Goal: Task Accomplishment & Management: Manage account settings

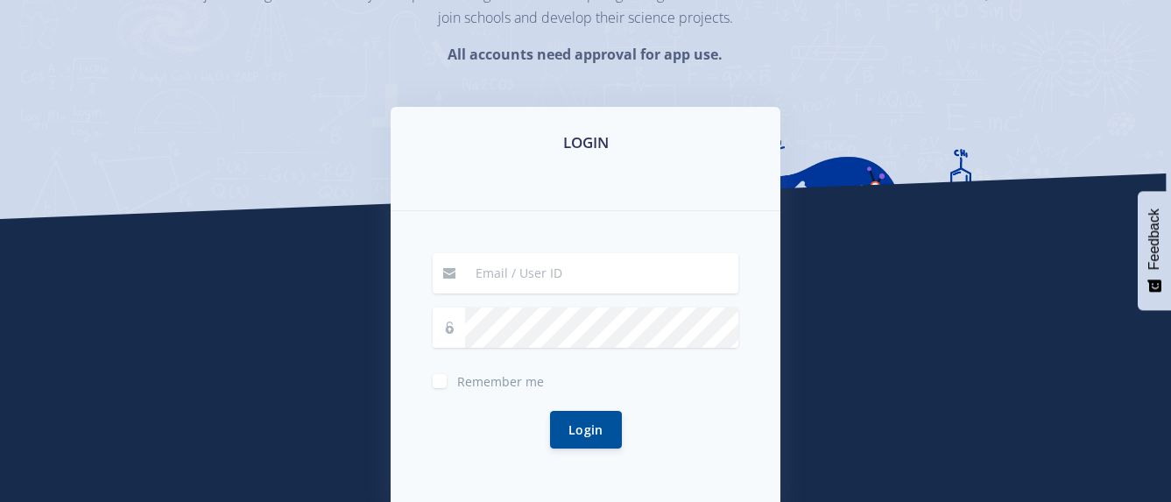
scroll to position [214, 0]
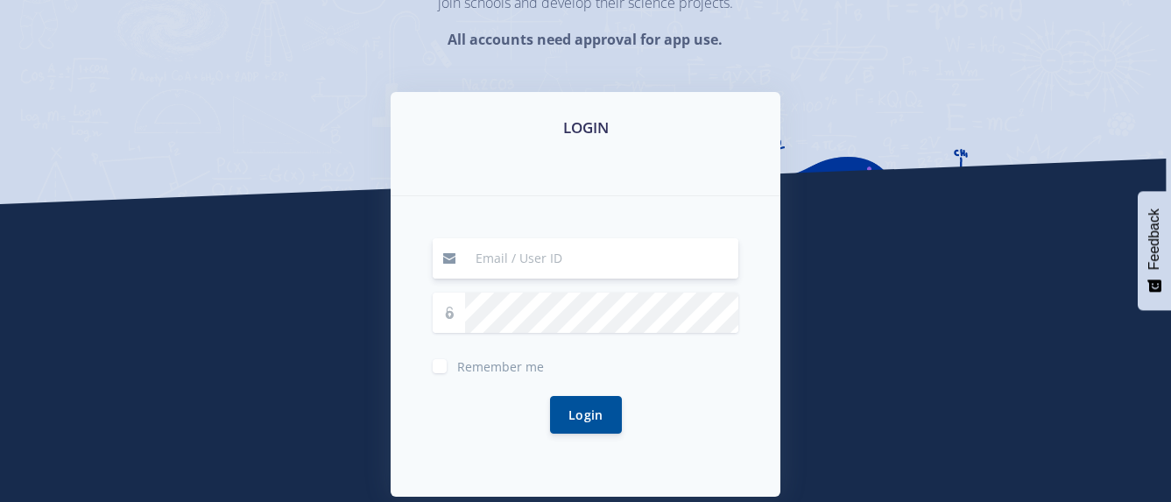
click at [482, 257] on input at bounding box center [601, 258] width 273 height 40
type input "[EMAIL_ADDRESS][DOMAIN_NAME]"
click at [592, 413] on button "Login" at bounding box center [586, 414] width 72 height 38
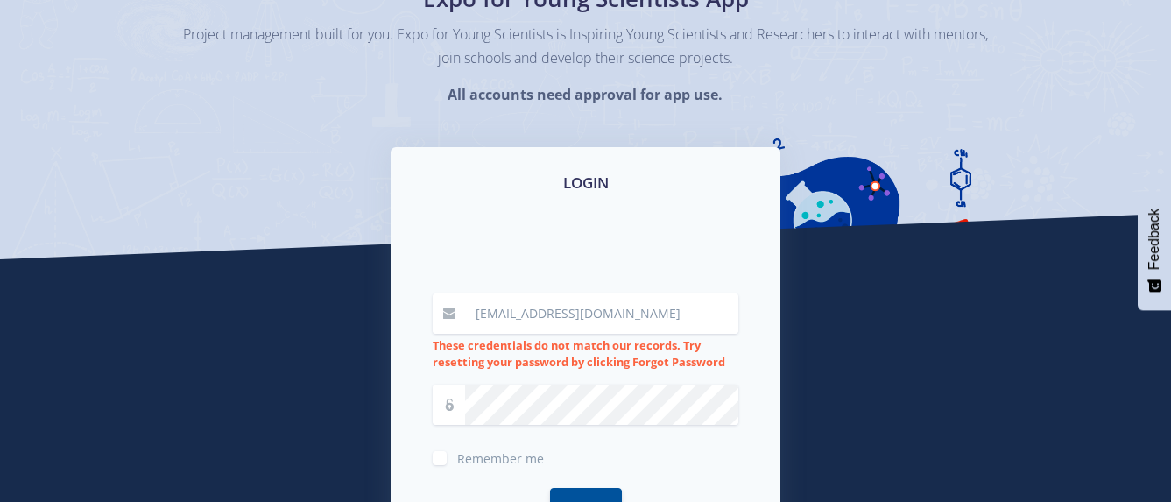
scroll to position [165, 0]
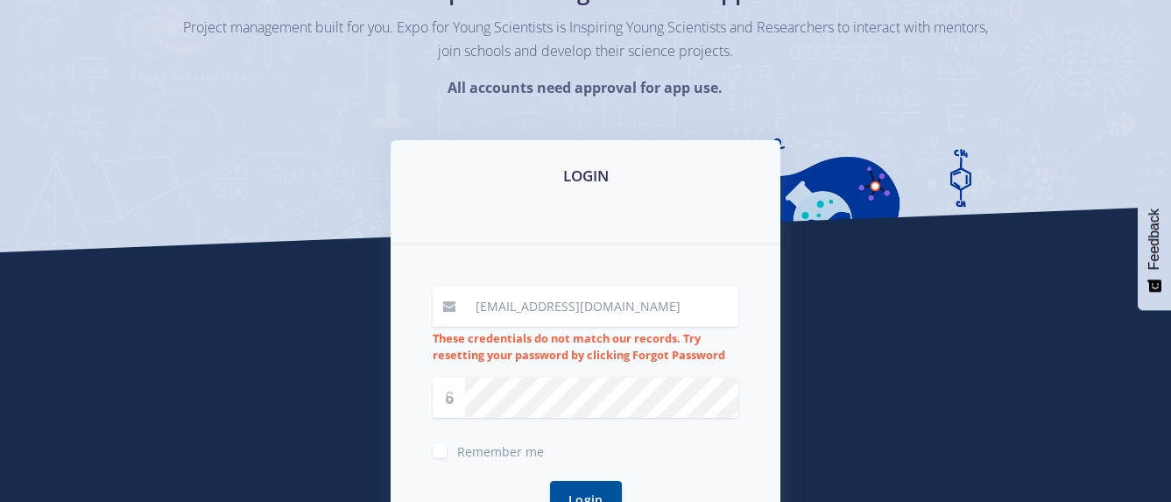
click at [630, 313] on input "[EMAIL_ADDRESS][DOMAIN_NAME]" at bounding box center [601, 306] width 273 height 40
type input "l"
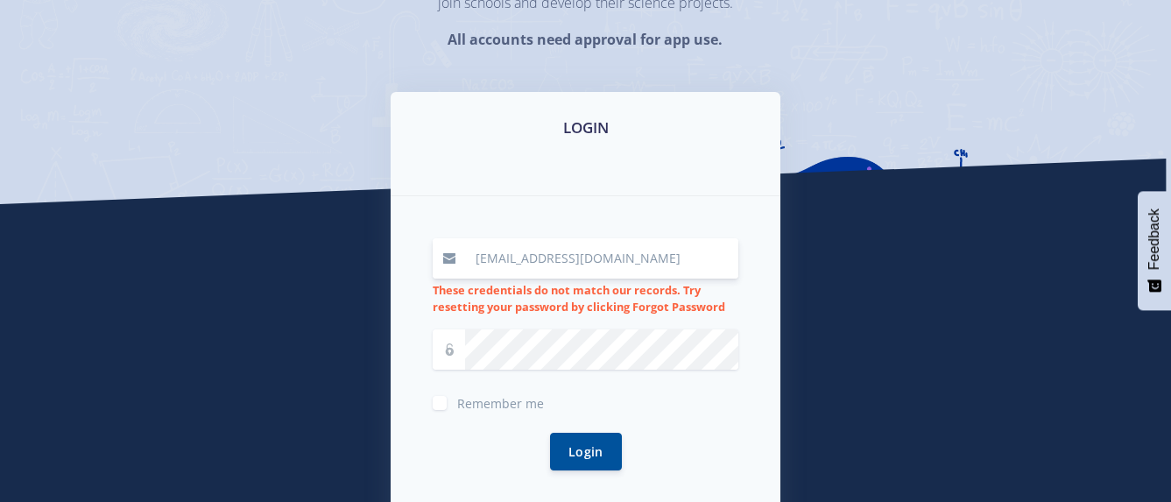
type input "[EMAIL_ADDRESS][DOMAIN_NAME]"
click at [606, 447] on button "Login" at bounding box center [586, 451] width 72 height 38
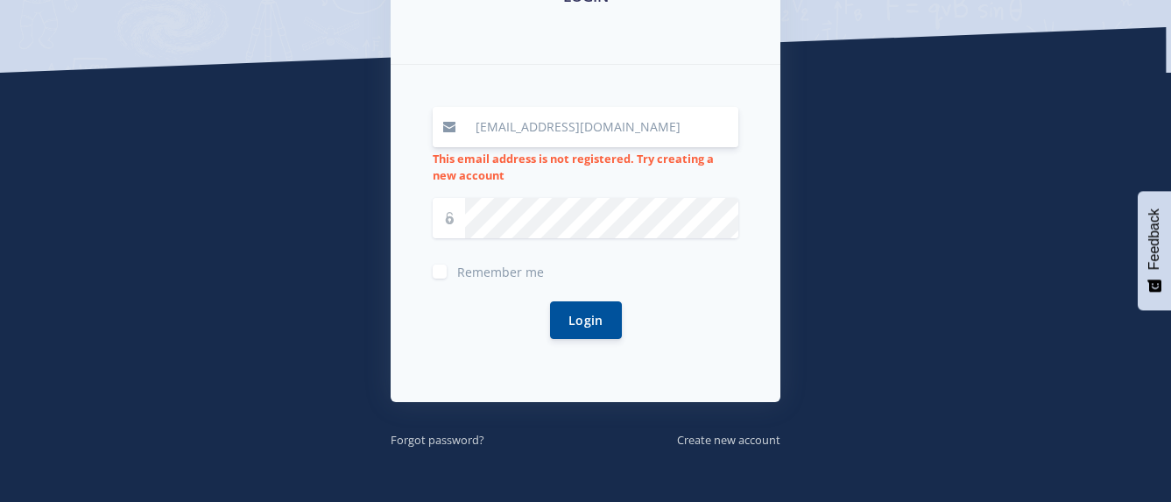
scroll to position [444, 0]
